Goal: Navigation & Orientation: Go to known website

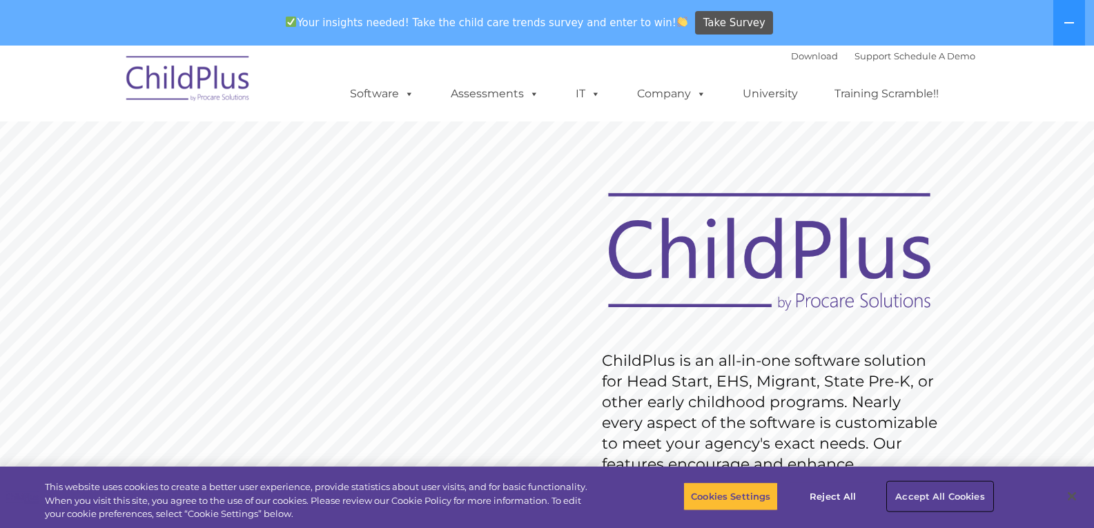
click at [950, 494] on button "Accept All Cookies" at bounding box center [940, 496] width 104 height 29
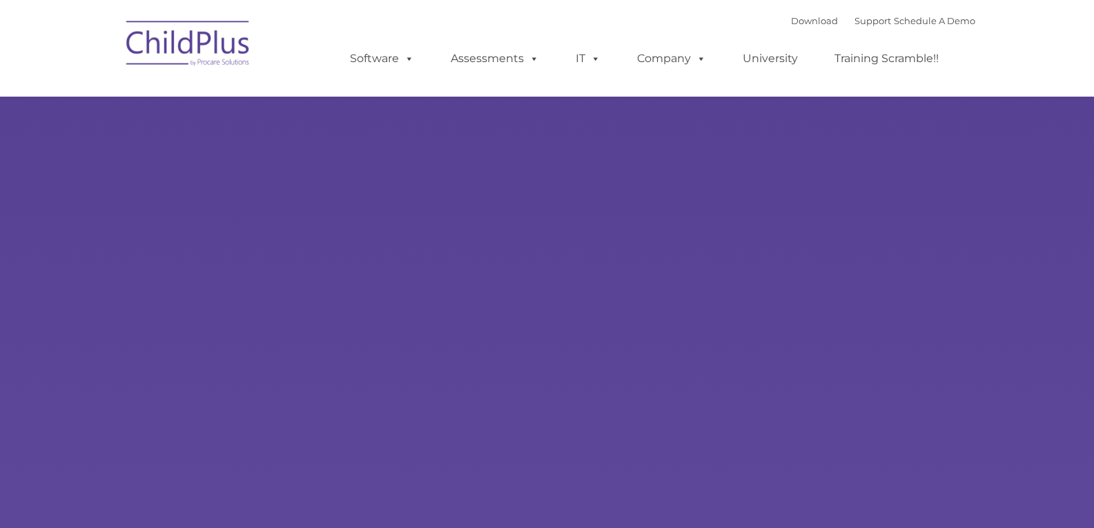
type input ""
select select "MEDIUM"
